Goal: Task Accomplishment & Management: Use online tool/utility

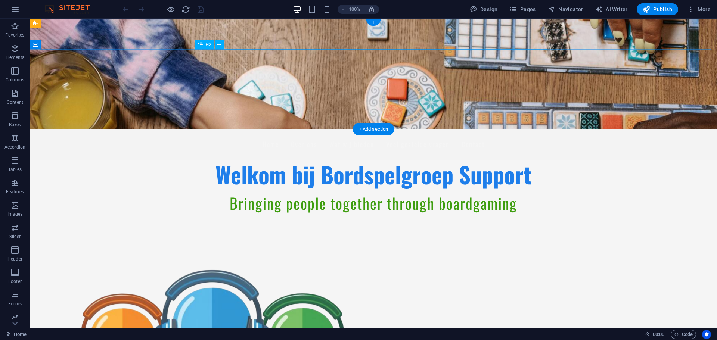
click at [310, 160] on div "Welkom bij Bordspelgroep Support" at bounding box center [373, 174] width 353 height 29
click at [206, 43] on span "H2" at bounding box center [209, 45] width 6 height 4
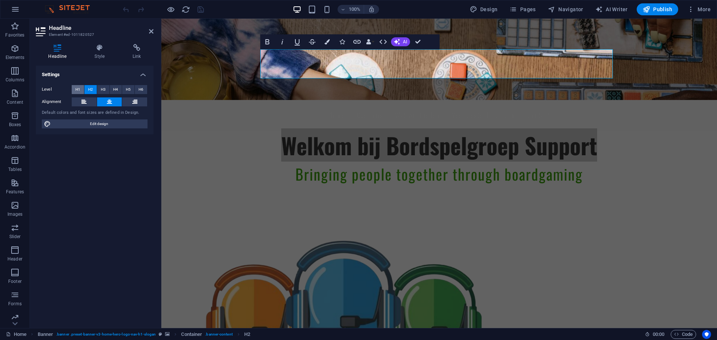
click at [77, 88] on span "H1" at bounding box center [77, 89] width 5 height 9
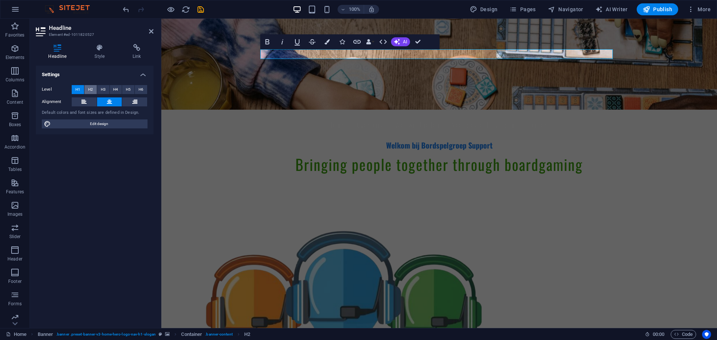
click at [87, 88] on button "H2" at bounding box center [90, 89] width 12 height 9
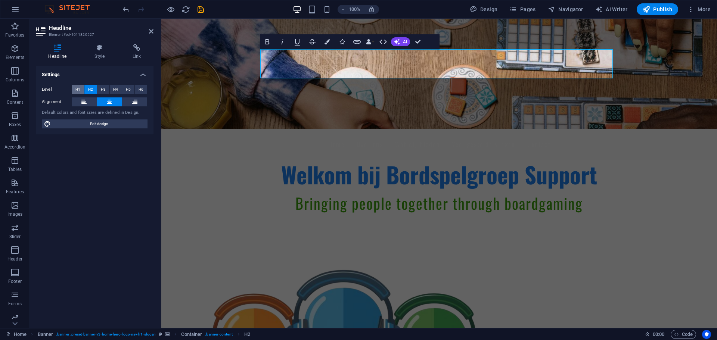
click at [77, 91] on span "H1" at bounding box center [77, 89] width 5 height 9
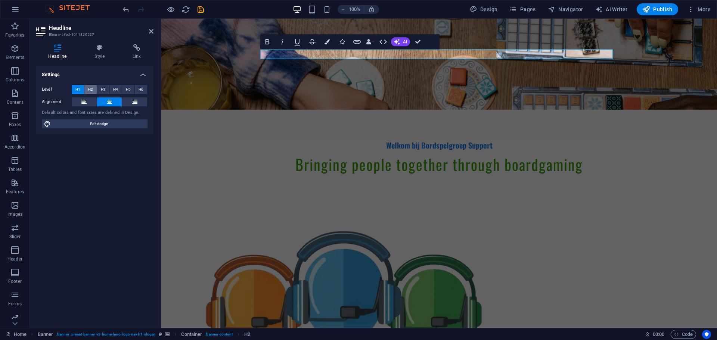
click at [90, 90] on span "H2" at bounding box center [90, 89] width 5 height 9
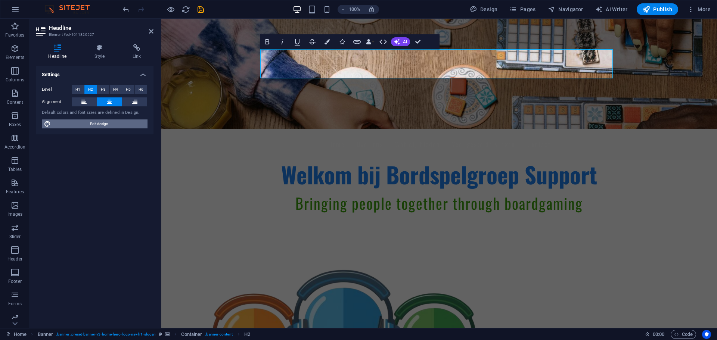
drag, startPoint x: 97, startPoint y: 125, endPoint x: 360, endPoint y: 106, distance: 263.6
click at [97, 125] on span "Edit design" at bounding box center [99, 124] width 92 height 9
select select "px"
select select "200"
select select "px"
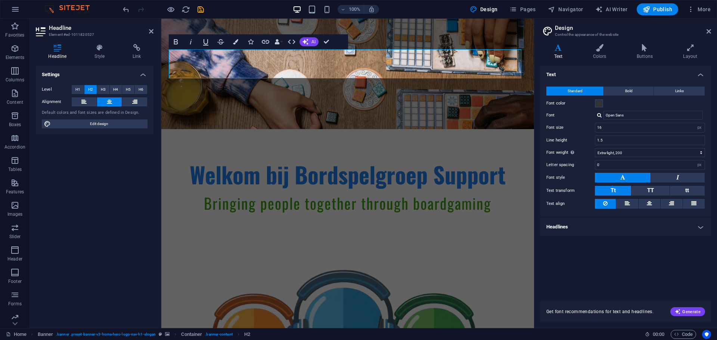
click at [566, 224] on h4 "Headlines" at bounding box center [625, 227] width 171 height 18
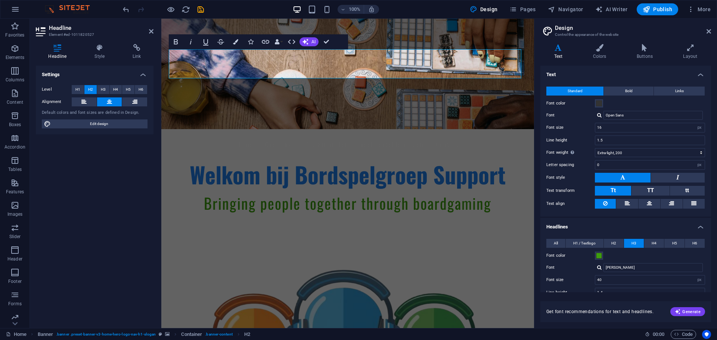
scroll to position [102, 0]
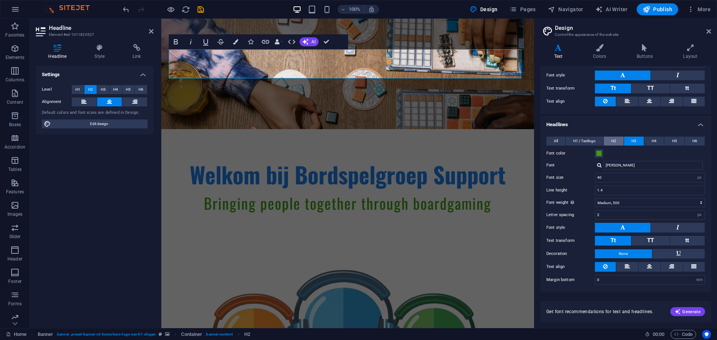
click at [611, 140] on span "H2" at bounding box center [613, 141] width 5 height 9
click at [591, 141] on span "H1 / Textlogo" at bounding box center [584, 141] width 22 height 9
click at [612, 141] on span "H2" at bounding box center [613, 141] width 5 height 9
click at [583, 142] on span "H1 / Textlogo" at bounding box center [584, 141] width 22 height 9
click at [615, 142] on span "H2" at bounding box center [613, 141] width 5 height 9
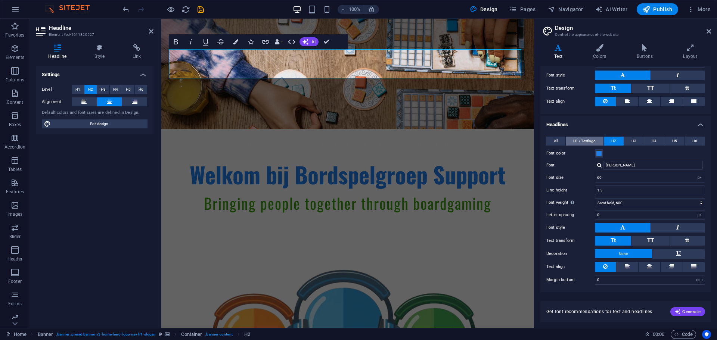
click at [585, 142] on span "H1 / Textlogo" at bounding box center [584, 141] width 22 height 9
click at [691, 179] on input "1.2571" at bounding box center [649, 177] width 109 height 9
click at [700, 178] on select "rem px em %" at bounding box center [699, 177] width 10 height 9
select select "px"
click at [694, 173] on select "rem px em %" at bounding box center [699, 177] width 10 height 9
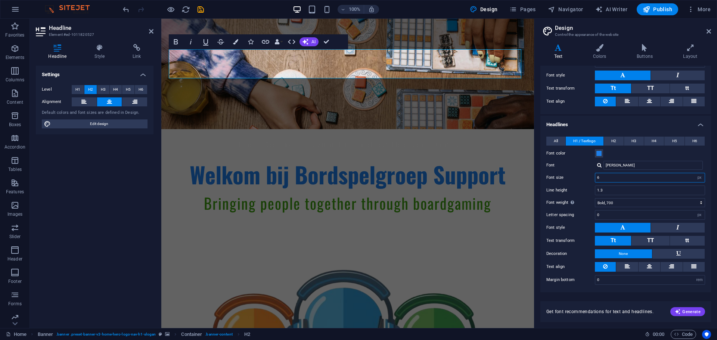
type input "60"
click at [614, 141] on span "H2" at bounding box center [613, 141] width 5 height 9
click at [587, 145] on span "H1 / Textlogo" at bounding box center [584, 141] width 22 height 9
click at [615, 142] on span "H2" at bounding box center [613, 141] width 5 height 9
click at [585, 144] on span "H1 / Textlogo" at bounding box center [584, 141] width 22 height 9
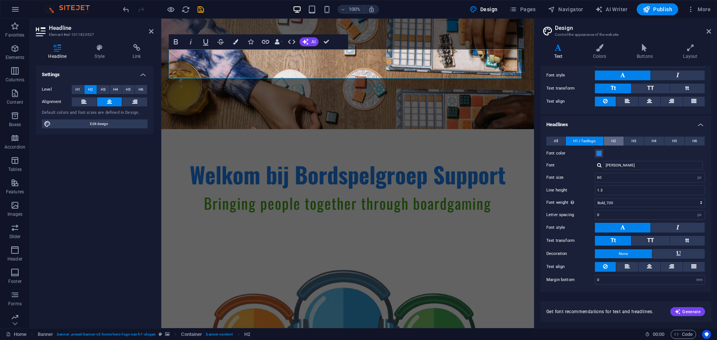
click at [613, 140] on span "H2" at bounding box center [613, 141] width 5 height 9
click at [583, 142] on span "H1 / Textlogo" at bounding box center [584, 141] width 22 height 9
click at [611, 141] on button "H2" at bounding box center [614, 141] width 20 height 9
drag, startPoint x: 592, startPoint y: 142, endPoint x: 585, endPoint y: 140, distance: 7.6
click at [592, 142] on span "H1 / Textlogo" at bounding box center [584, 141] width 22 height 9
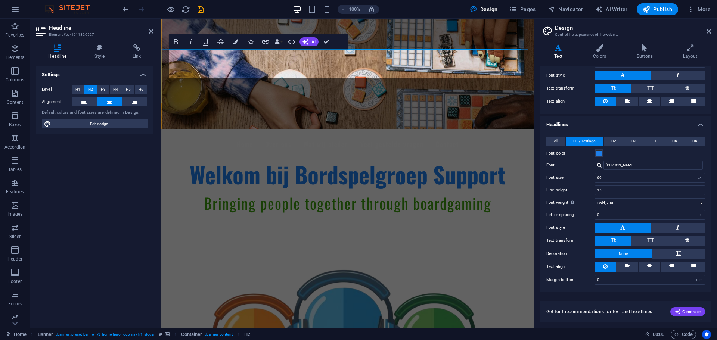
click at [206, 158] on span "Welkom bij Bordspelgroep Support" at bounding box center [348, 174] width 316 height 33
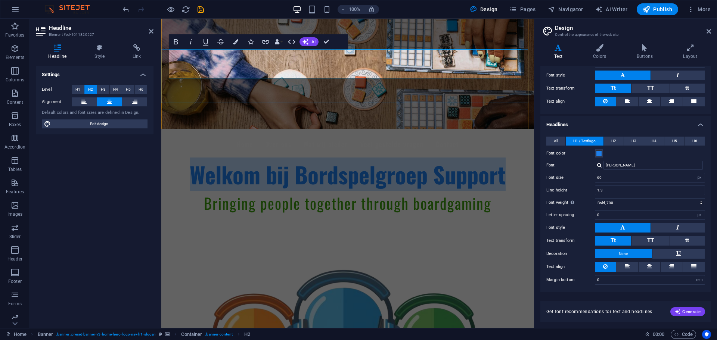
click at [206, 158] on span "Welkom bij Bordspelgroep Support" at bounding box center [348, 174] width 316 height 33
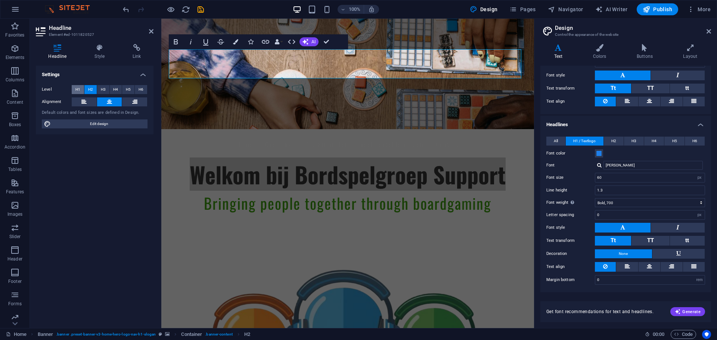
click at [74, 92] on button "H1" at bounding box center [78, 89] width 12 height 9
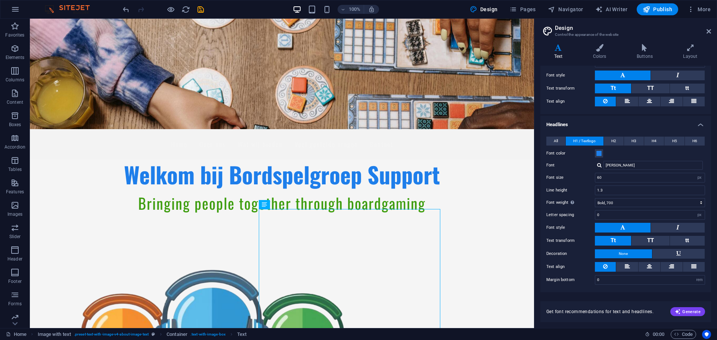
click at [709, 28] on h2 "Design" at bounding box center [633, 28] width 156 height 7
click at [711, 32] on icon at bounding box center [709, 31] width 4 height 6
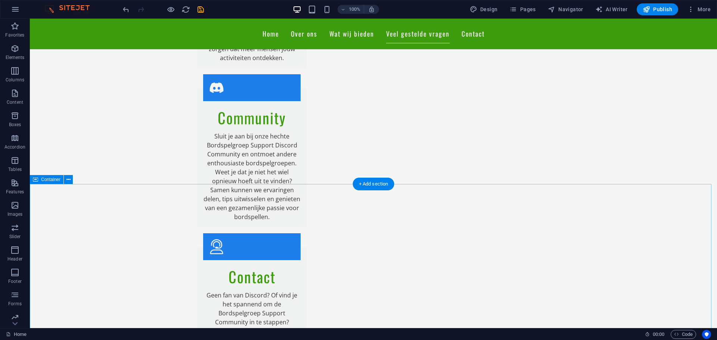
scroll to position [1594, 0]
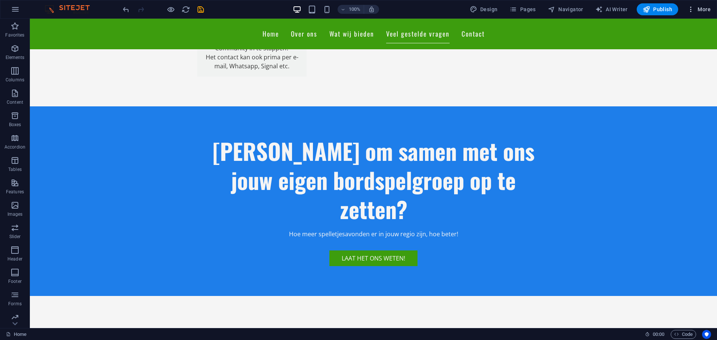
click at [694, 9] on icon "button" at bounding box center [690, 9] width 7 height 7
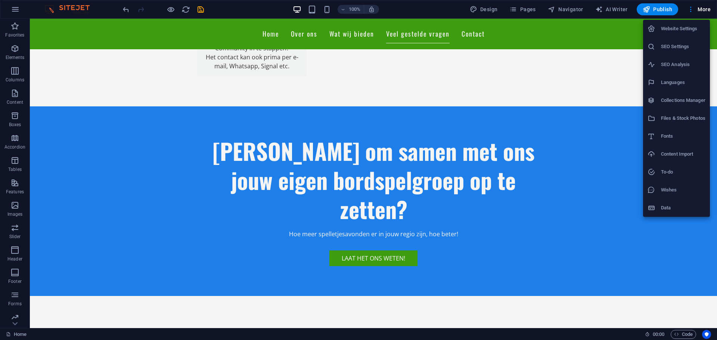
click at [684, 44] on h6 "SEO Settings" at bounding box center [683, 46] width 44 height 9
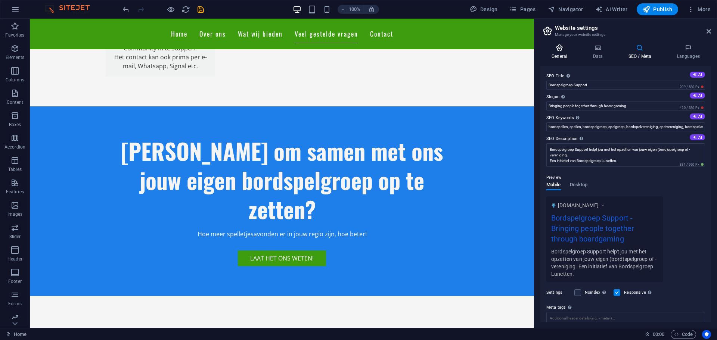
click at [564, 55] on h4 "General" at bounding box center [560, 52] width 41 height 16
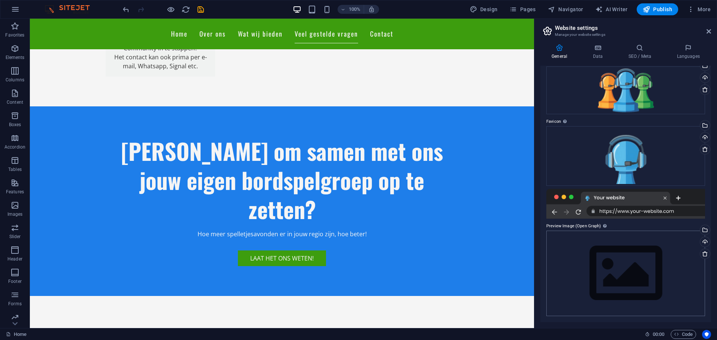
scroll to position [0, 0]
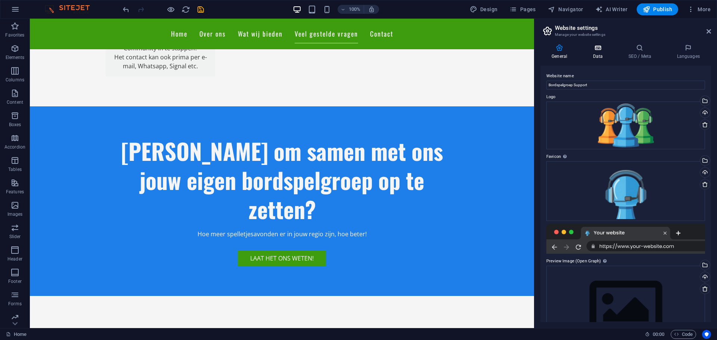
click at [600, 53] on h4 "Data" at bounding box center [599, 52] width 35 height 16
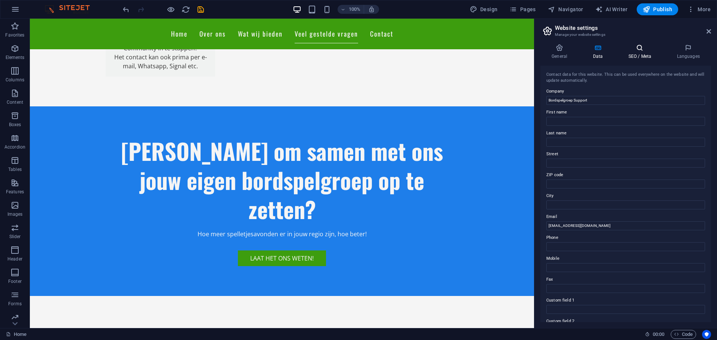
click at [636, 53] on h4 "SEO / Meta" at bounding box center [641, 52] width 49 height 16
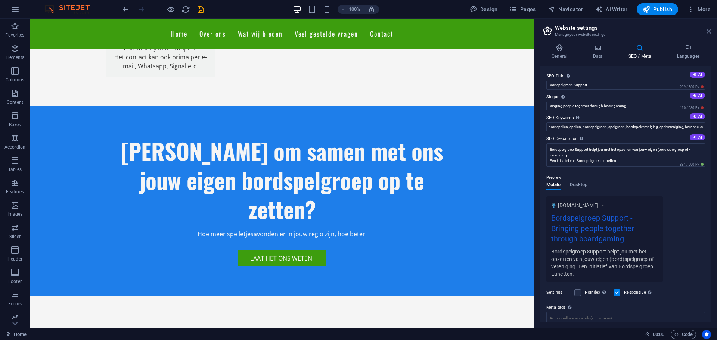
click at [707, 32] on icon at bounding box center [709, 31] width 4 height 6
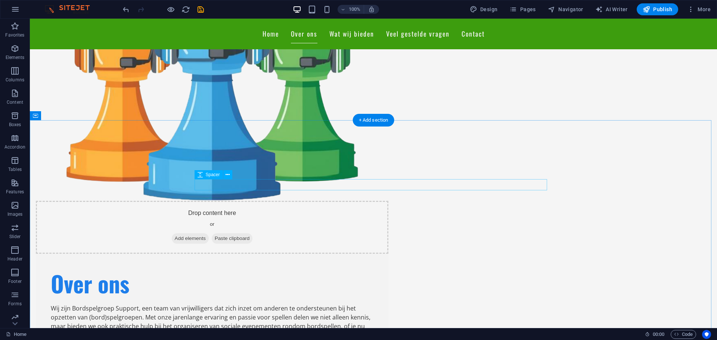
scroll to position [249, 0]
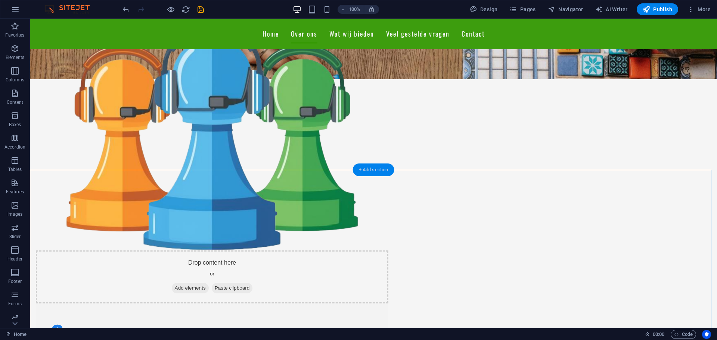
click at [373, 168] on div "+ Add section" at bounding box center [373, 170] width 41 height 13
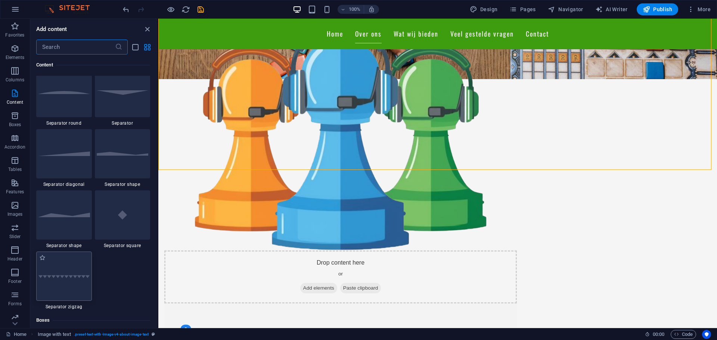
scroll to position [1780, 0]
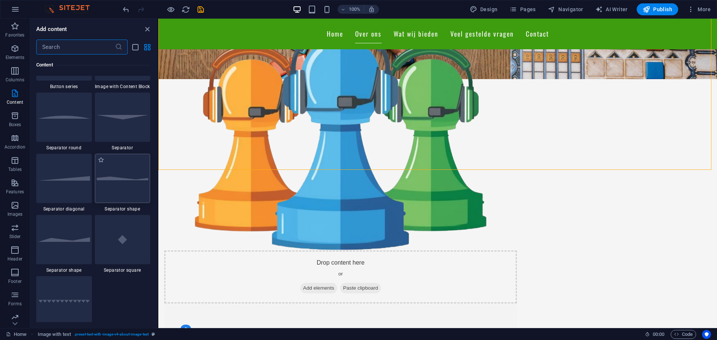
click at [129, 192] on div at bounding box center [123, 178] width 56 height 49
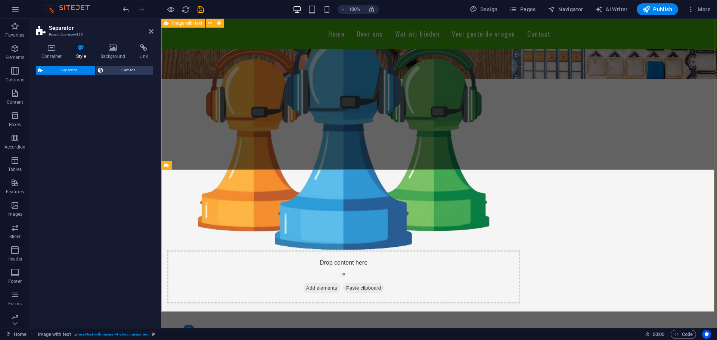
select select "polygon1"
select select "rem"
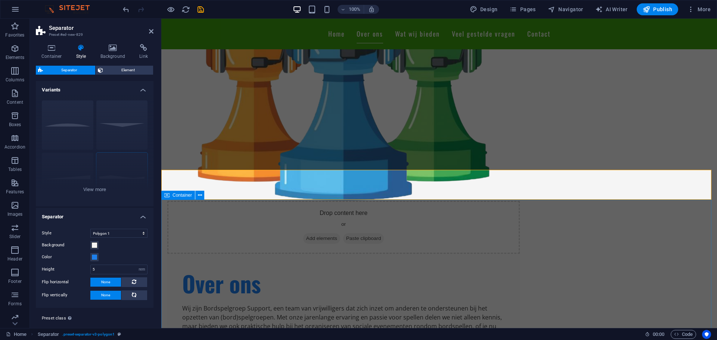
scroll to position [224, 0]
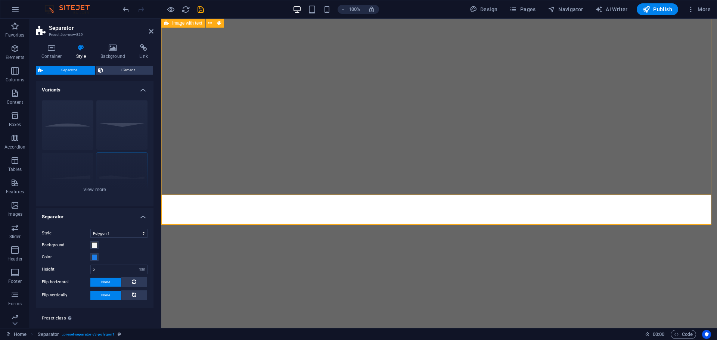
select select "polygon1"
select select "rem"
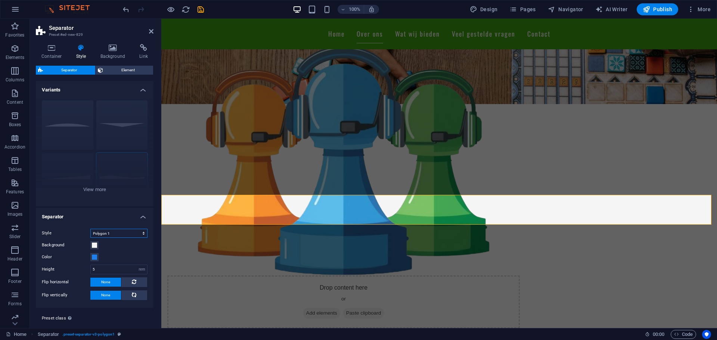
click at [121, 235] on select "Triangle Circle Diagonal Zigzag Polygon 1 Polygon 2 Square" at bounding box center [118, 233] width 57 height 9
click at [90, 229] on select "Triangle Circle Diagonal Zigzag Polygon 1 Polygon 2 Square" at bounding box center [118, 233] width 57 height 9
click at [131, 233] on select "Triangle Circle Diagonal Zigzag Polygon 1 Polygon 2 Square" at bounding box center [118, 233] width 57 height 9
click at [90, 229] on select "Triangle Circle Diagonal Zigzag Polygon 1 Polygon 2 Square" at bounding box center [118, 233] width 57 height 9
click at [130, 232] on select "Triangle Circle Diagonal Zigzag Polygon 1 Polygon 2 Square" at bounding box center [118, 233] width 57 height 9
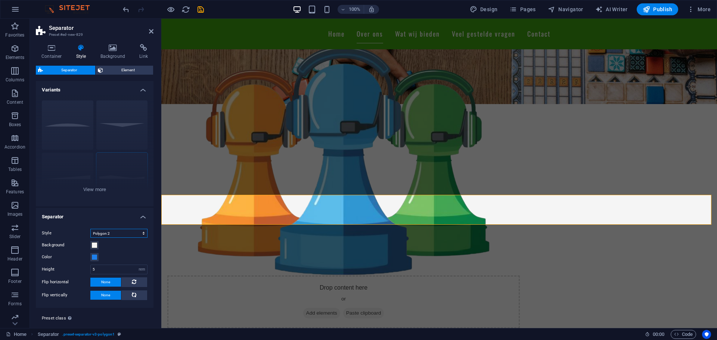
click at [90, 229] on select "Triangle Circle Diagonal Zigzag Polygon 1 Polygon 2 Square" at bounding box center [118, 233] width 57 height 9
click at [143, 232] on select "Triangle Circle Diagonal Zigzag Polygon 1 Polygon 2 Square" at bounding box center [118, 233] width 57 height 9
click at [90, 229] on select "Triangle Circle Diagonal Zigzag Polygon 1 Polygon 2 Square" at bounding box center [118, 233] width 57 height 9
click at [136, 236] on select "Triangle Circle Diagonal Zigzag Polygon 1 Polygon 2 Square" at bounding box center [118, 233] width 57 height 9
click at [90, 229] on select "Triangle Circle Diagonal Zigzag Polygon 1 Polygon 2 Square" at bounding box center [118, 233] width 57 height 9
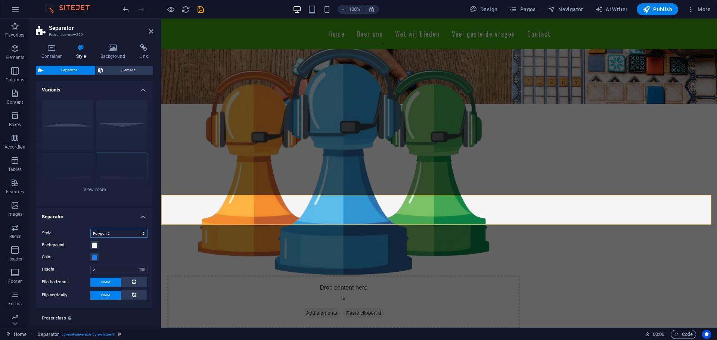
click at [125, 231] on select "Triangle Circle Diagonal Zigzag Polygon 1 Polygon 2 Square" at bounding box center [118, 233] width 57 height 9
click at [90, 229] on select "Triangle Circle Diagonal Zigzag Polygon 1 Polygon 2 Square" at bounding box center [118, 233] width 57 height 9
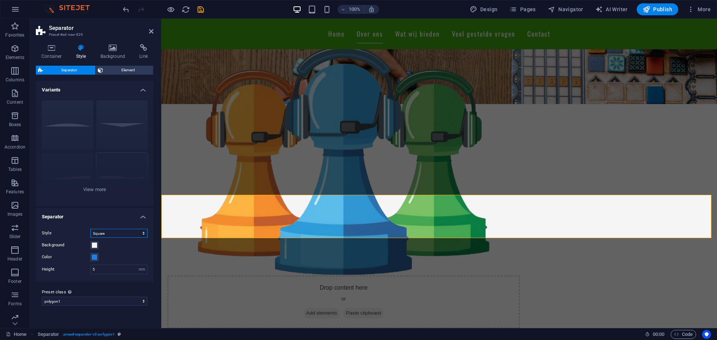
click at [140, 237] on select "Triangle Circle Diagonal Zigzag Polygon 1 Polygon 2 Square" at bounding box center [118, 233] width 57 height 9
click at [90, 229] on select "Triangle Circle Diagonal Zigzag Polygon 1 Polygon 2 Square" at bounding box center [118, 233] width 57 height 9
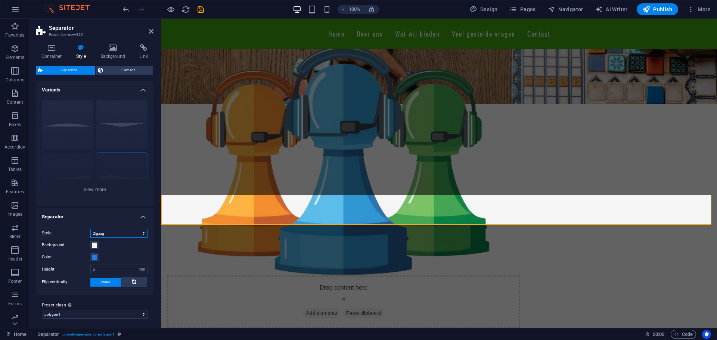
click at [143, 233] on select "Triangle Circle Diagonal Zigzag Polygon 1 Polygon 2 Square" at bounding box center [118, 233] width 57 height 9
select select "polygon1"
click at [90, 229] on select "Triangle Circle Diagonal Zigzag Polygon 1 Polygon 2 Square" at bounding box center [118, 233] width 57 height 9
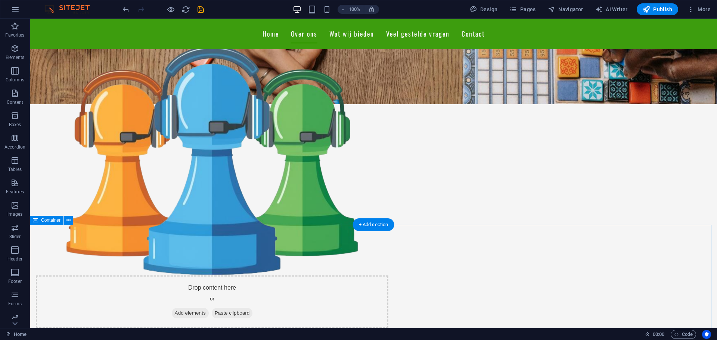
scroll to position [249, 0]
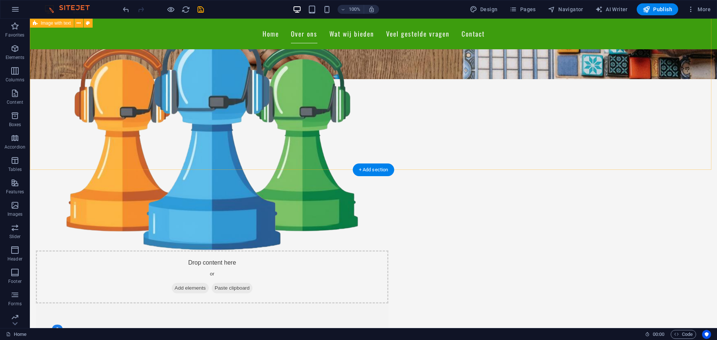
click at [344, 151] on div "Drop content here or Add elements Paste clipboard Over ons Wij zijn Bordspelgro…" at bounding box center [373, 250] width 687 height 519
click at [307, 140] on figure at bounding box center [212, 136] width 353 height 230
drag, startPoint x: 307, startPoint y: 140, endPoint x: 176, endPoint y: 139, distance: 131.5
click at [307, 139] on figure at bounding box center [212, 136] width 353 height 230
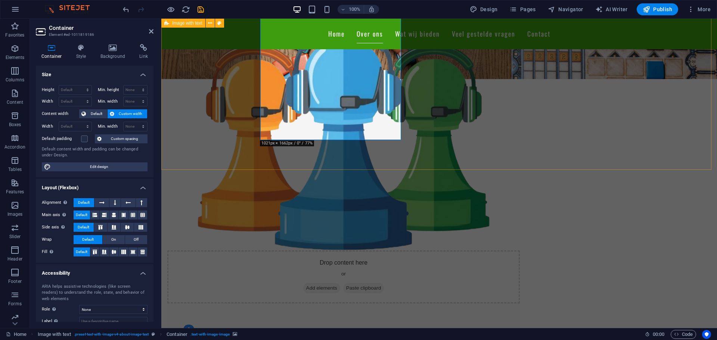
click at [226, 148] on div "Drop content here or Add elements Paste clipboard Over ons Wij zijn Bordspelgro…" at bounding box center [439, 250] width 556 height 519
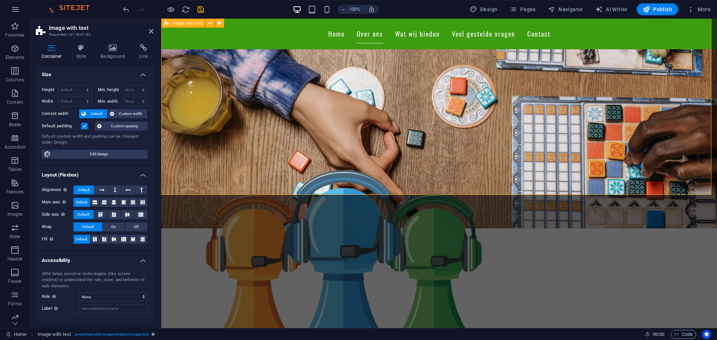
scroll to position [50, 0]
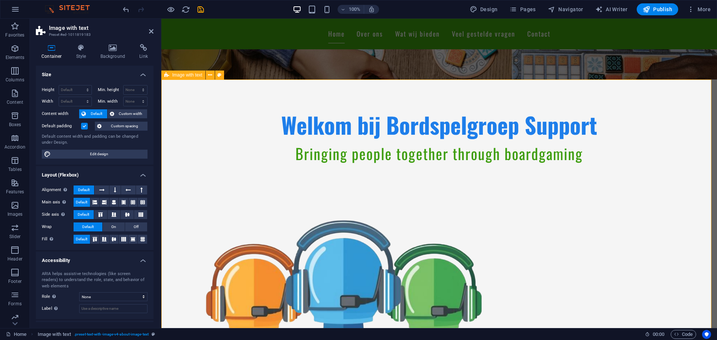
click at [84, 128] on label at bounding box center [84, 126] width 7 height 7
click at [0, 0] on input "Default padding" at bounding box center [0, 0] width 0 height 0
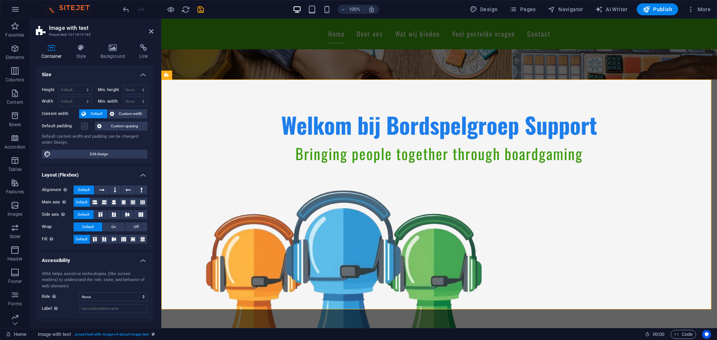
click at [84, 128] on label at bounding box center [84, 126] width 7 height 7
click at [0, 0] on input "Default padding" at bounding box center [0, 0] width 0 height 0
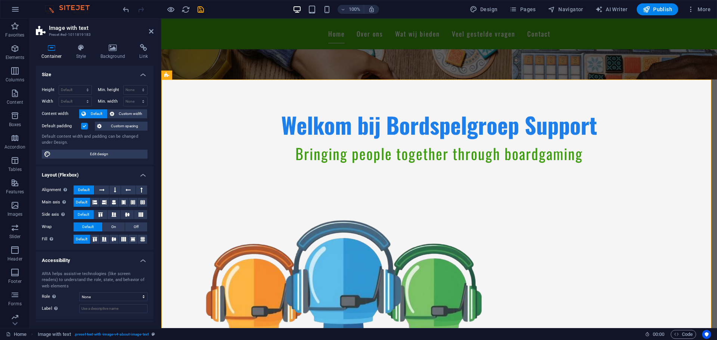
click at [84, 128] on label at bounding box center [84, 126] width 7 height 7
click at [0, 0] on input "Default padding" at bounding box center [0, 0] width 0 height 0
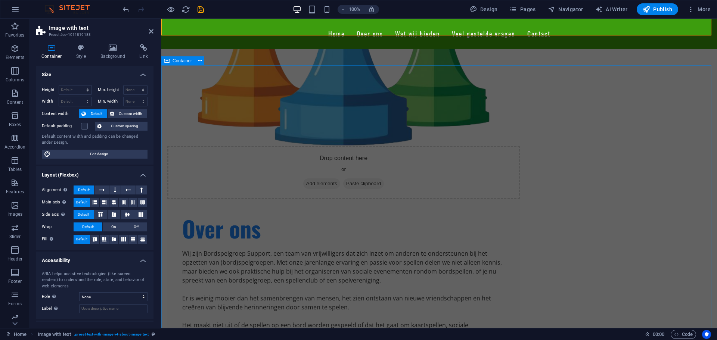
scroll to position [224, 0]
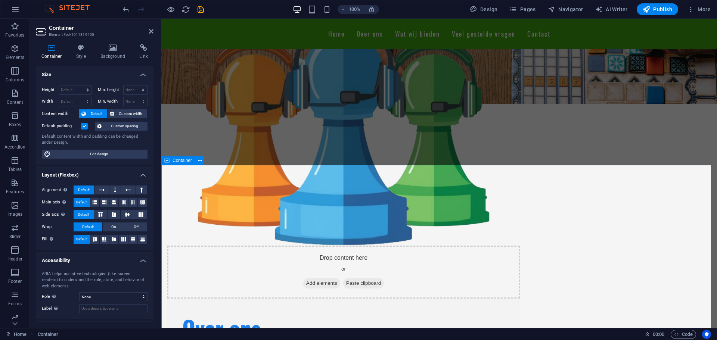
click at [86, 127] on label at bounding box center [84, 126] width 7 height 7
click at [0, 0] on input "Default padding" at bounding box center [0, 0] width 0 height 0
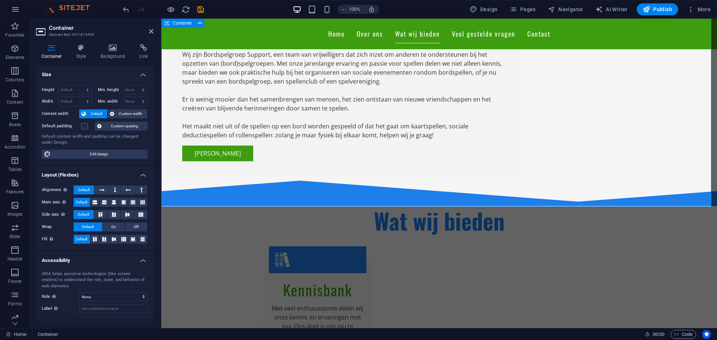
scroll to position [473, 0]
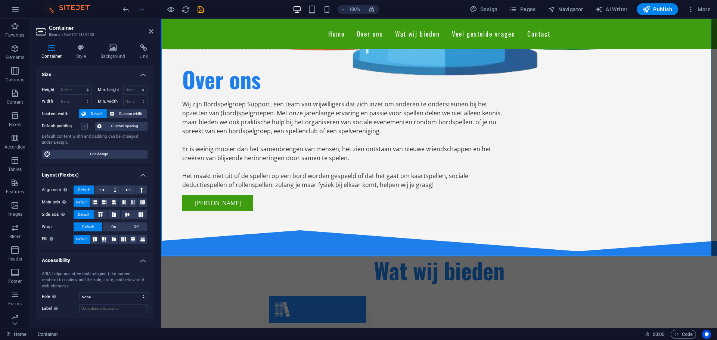
click at [86, 124] on label at bounding box center [84, 126] width 7 height 7
click at [0, 0] on input "Default padding" at bounding box center [0, 0] width 0 height 0
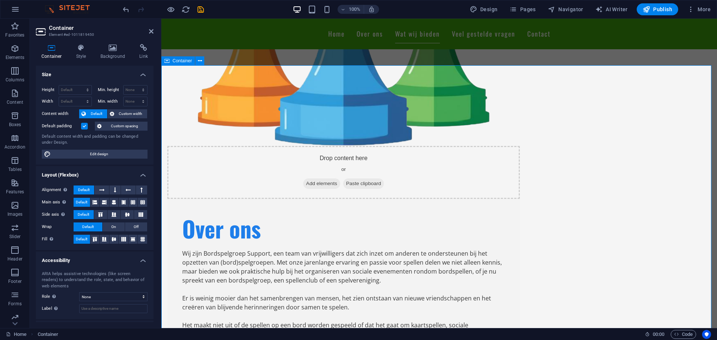
scroll to position [374, 0]
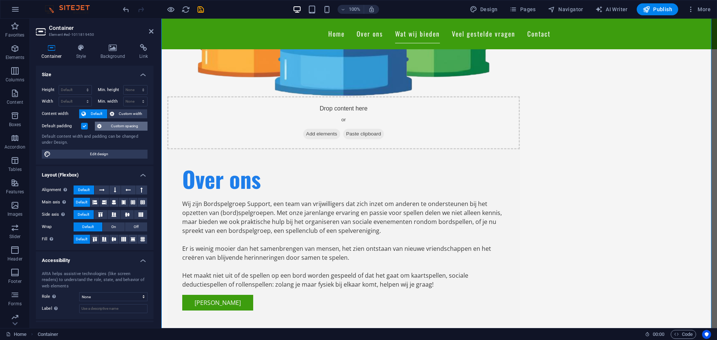
click at [114, 126] on span "Custom spacing" at bounding box center [124, 126] width 41 height 9
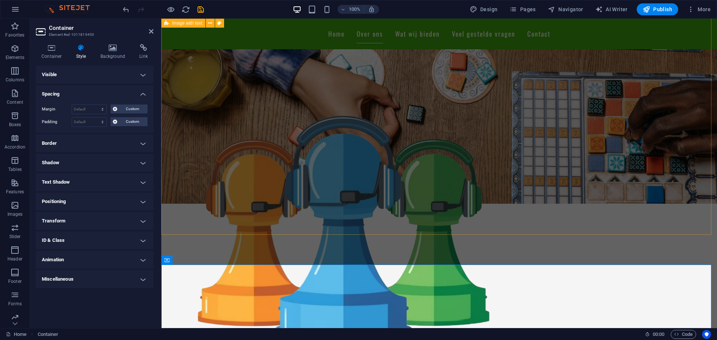
scroll to position [25, 0]
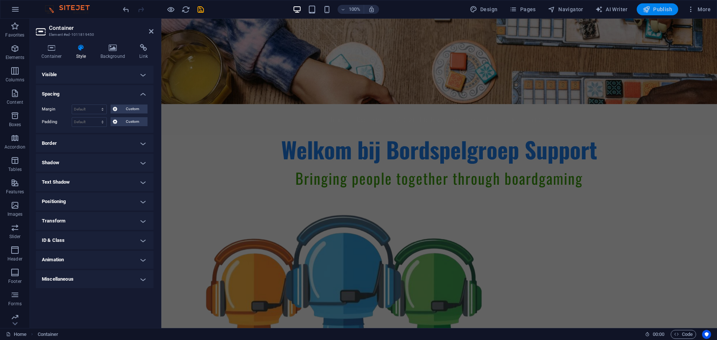
click at [668, 10] on span "Publish" at bounding box center [658, 9] width 30 height 7
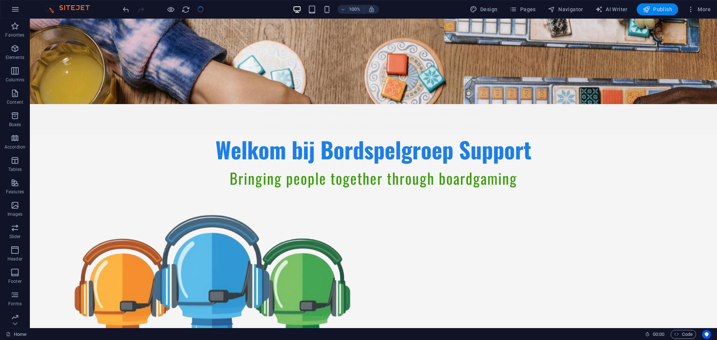
scroll to position [416, 0]
